Goal: Task Accomplishment & Management: Complete application form

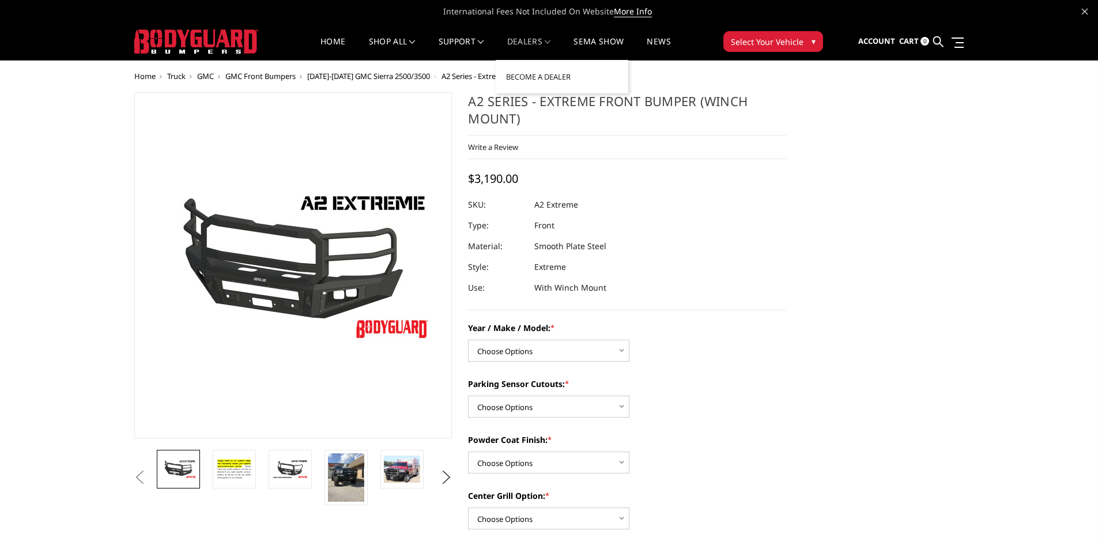
click at [526, 41] on link "Dealers" at bounding box center [529, 48] width 44 height 22
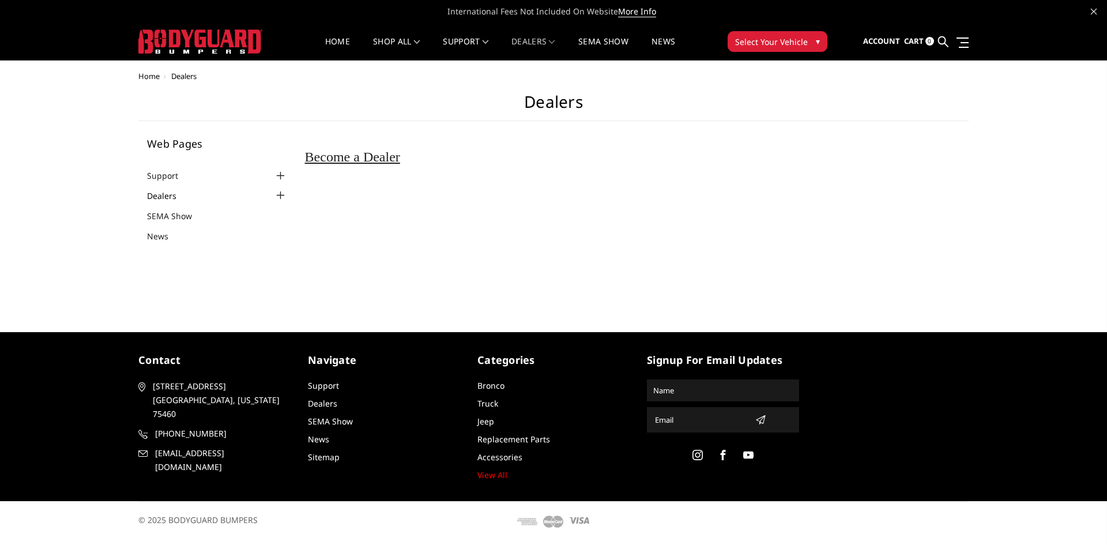
click at [155, 195] on link "Dealers" at bounding box center [169, 196] width 44 height 12
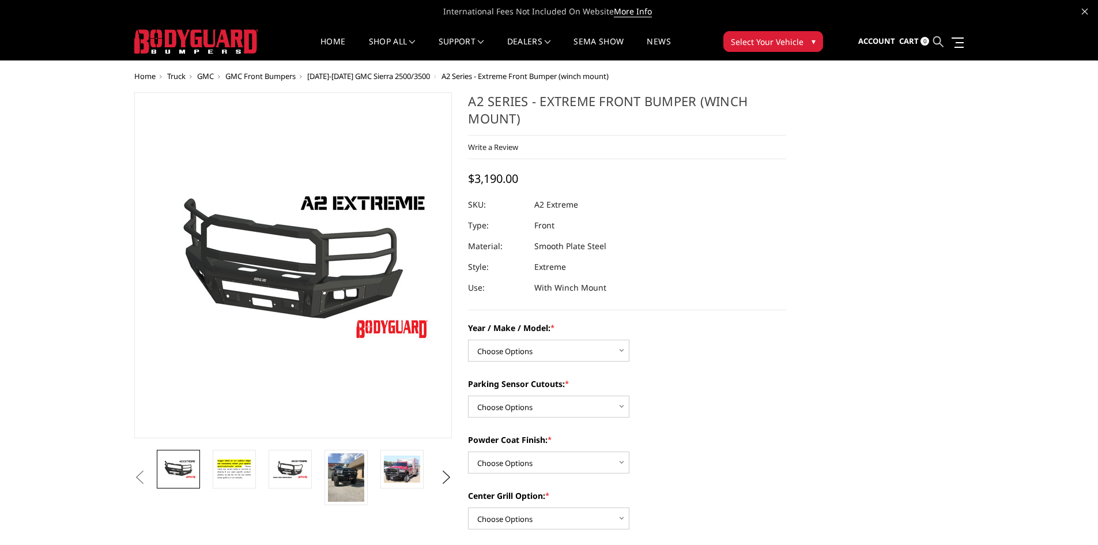
click at [938, 43] on icon at bounding box center [939, 41] width 10 height 10
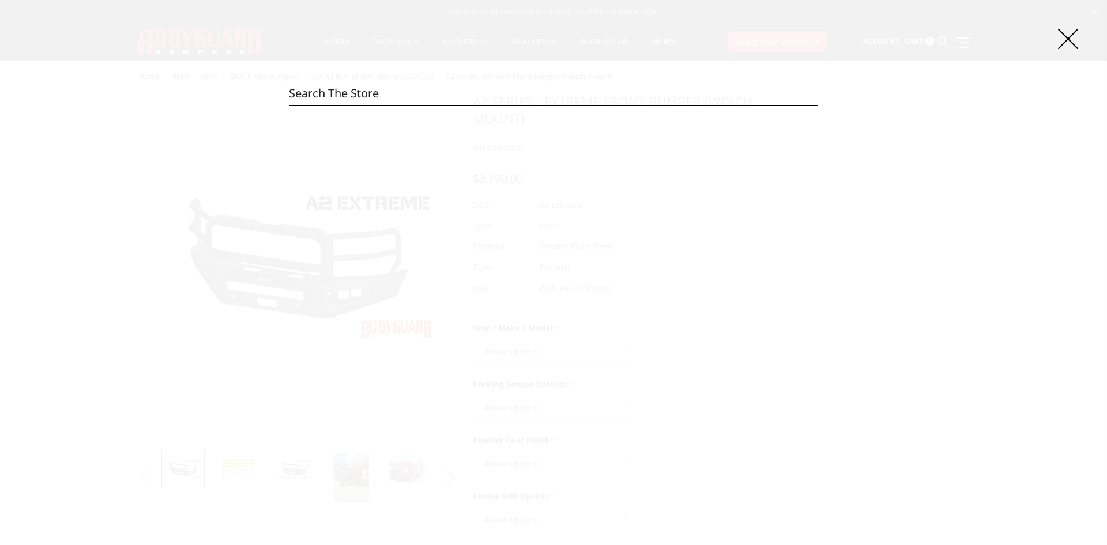
click at [340, 93] on input "Search" at bounding box center [553, 93] width 529 height 23
paste input "DFF23BYLT"
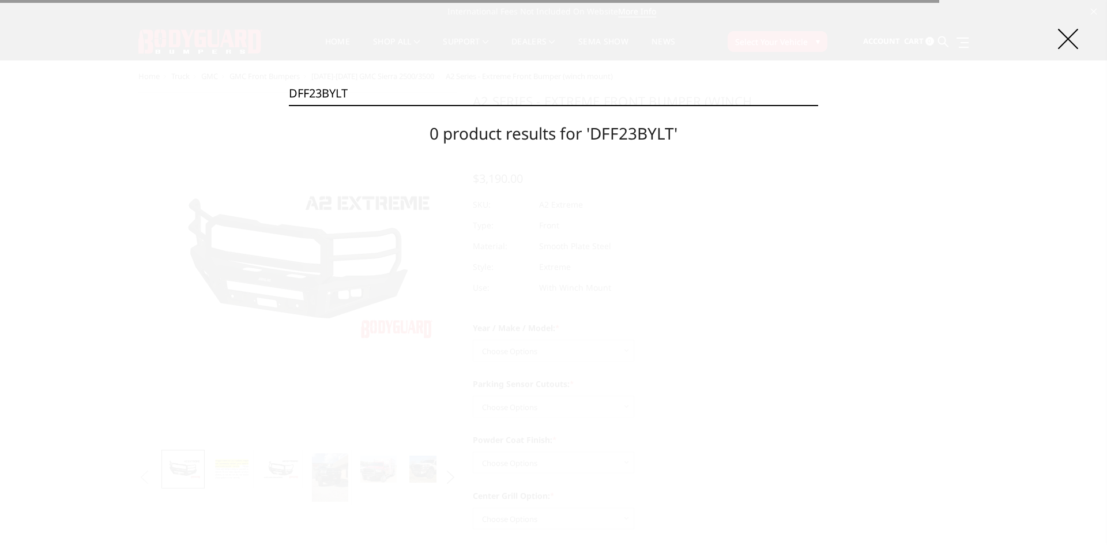
type input "DFF23BYLT"
click at [818, 105] on input "Search" at bounding box center [818, 105] width 1 height 1
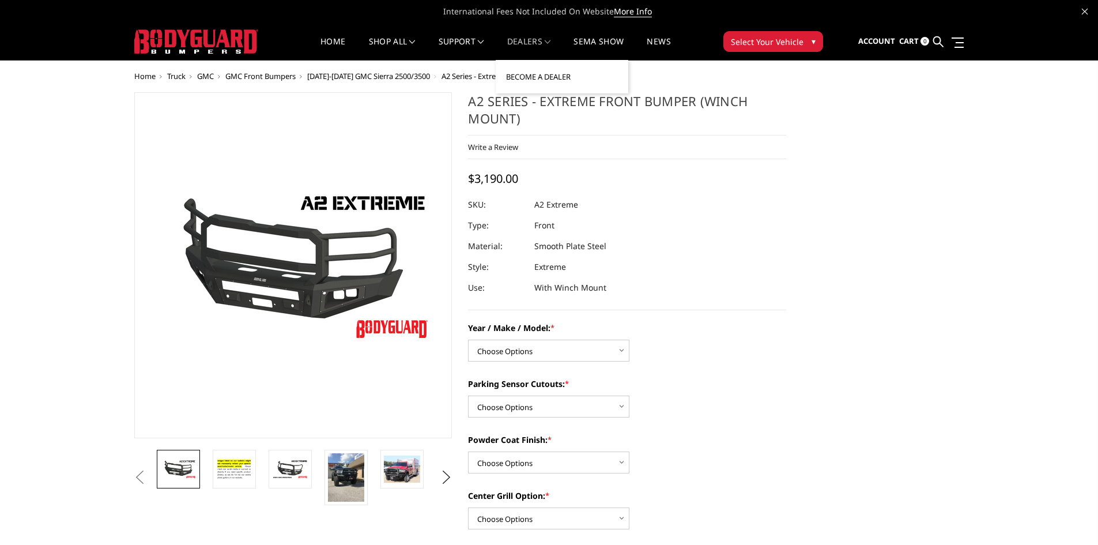
click at [534, 77] on link "Become a Dealer" at bounding box center [562, 77] width 123 height 22
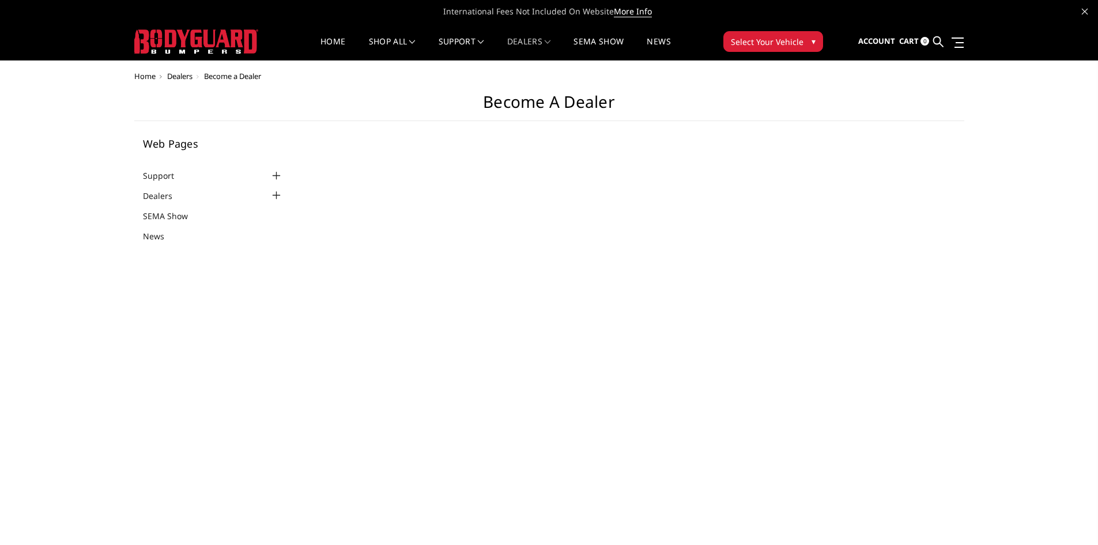
select select "US"
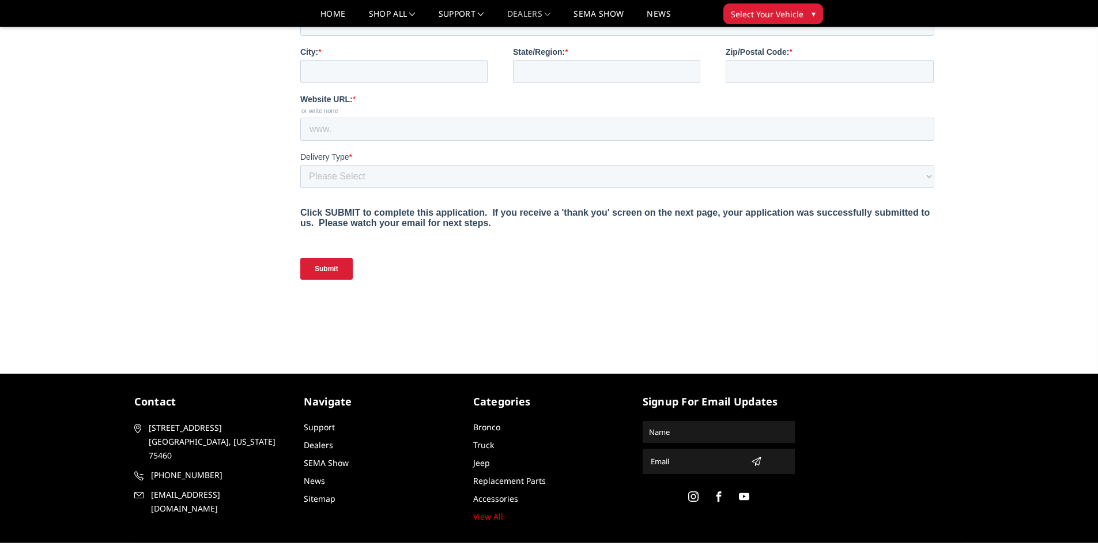
scroll to position [584, 0]
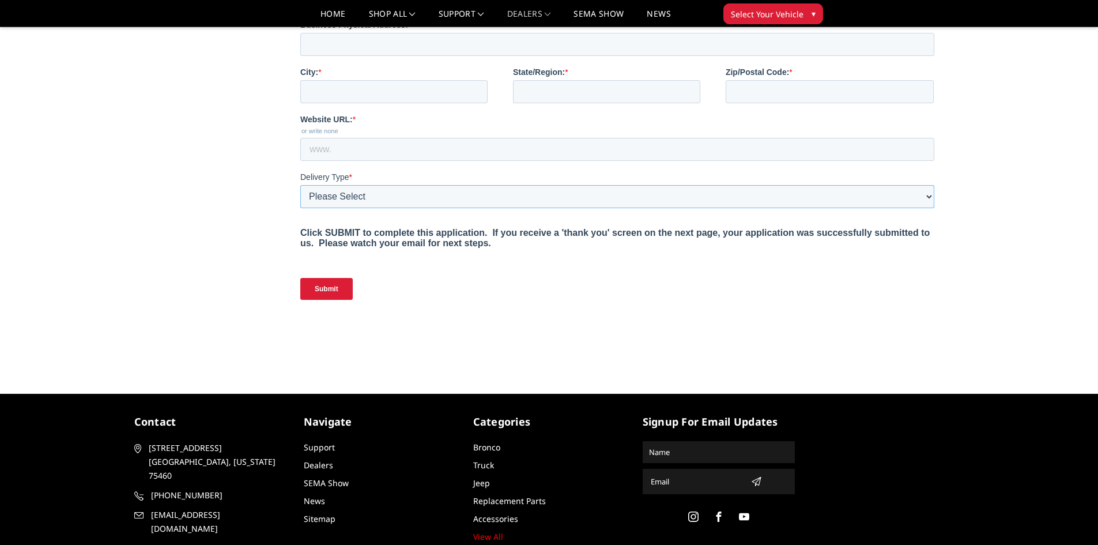
click at [398, 208] on select "Please Select Yes, I need a liftgate No, I have a forklift and/or dock" at bounding box center [617, 196] width 634 height 23
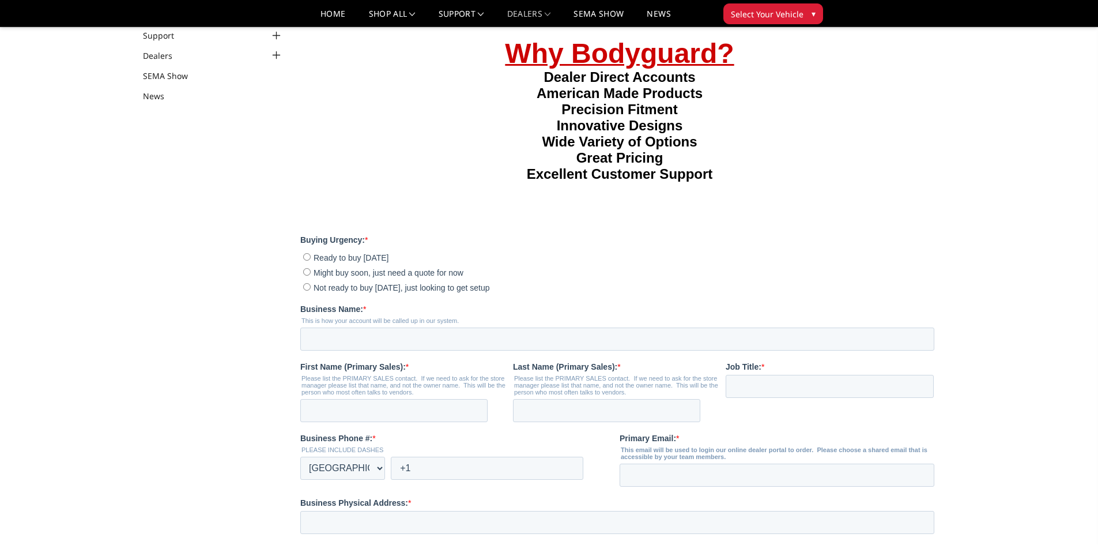
scroll to position [0, 0]
